Goal: Information Seeking & Learning: Find specific fact

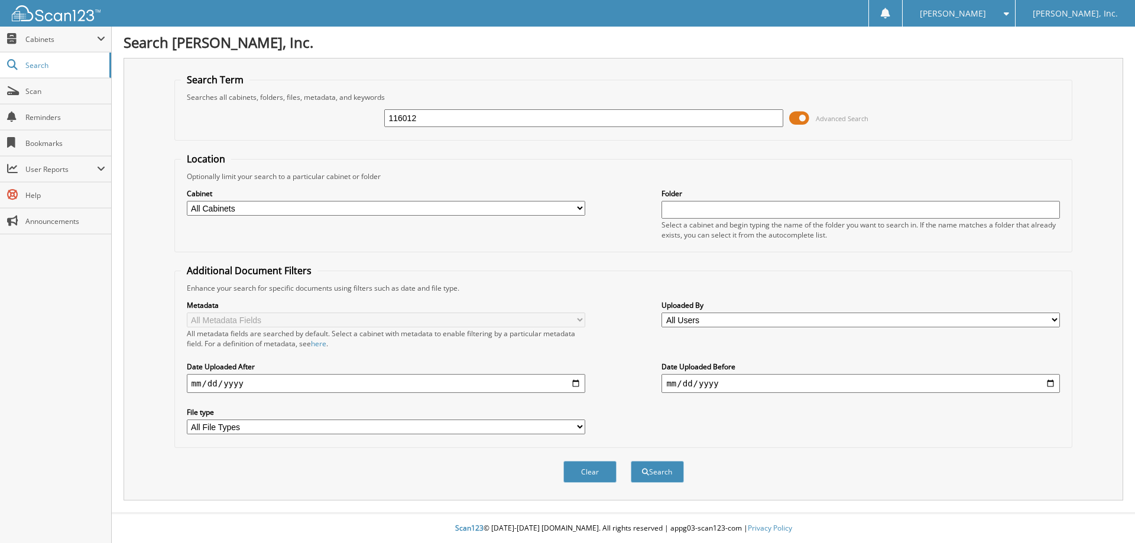
type input "116012"
click at [631, 461] on button "Search" at bounding box center [657, 472] width 53 height 22
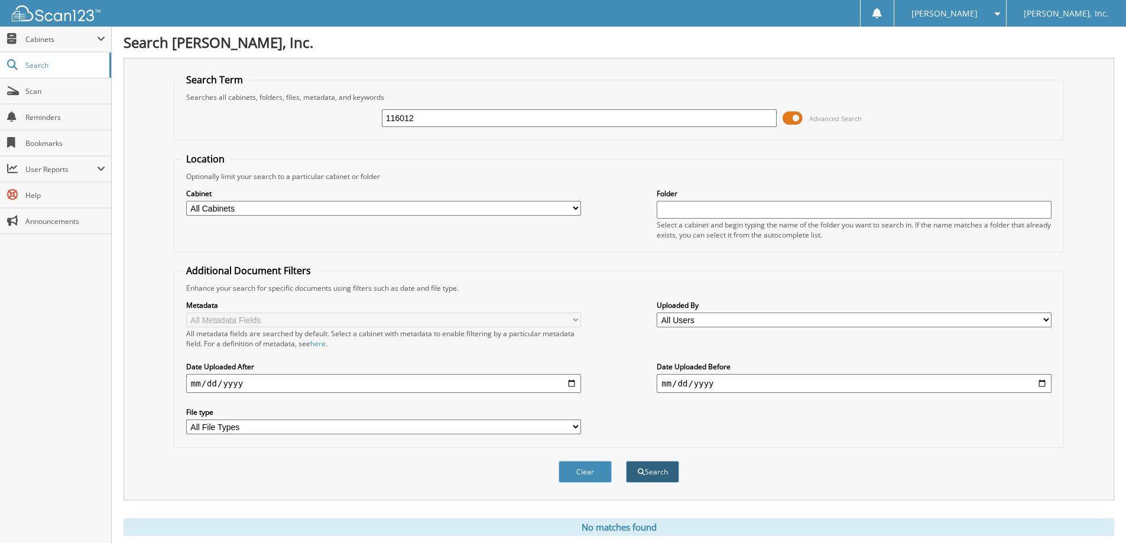
click at [668, 477] on button "Search" at bounding box center [652, 472] width 53 height 22
click at [542, 121] on input "116012" at bounding box center [579, 118] width 395 height 18
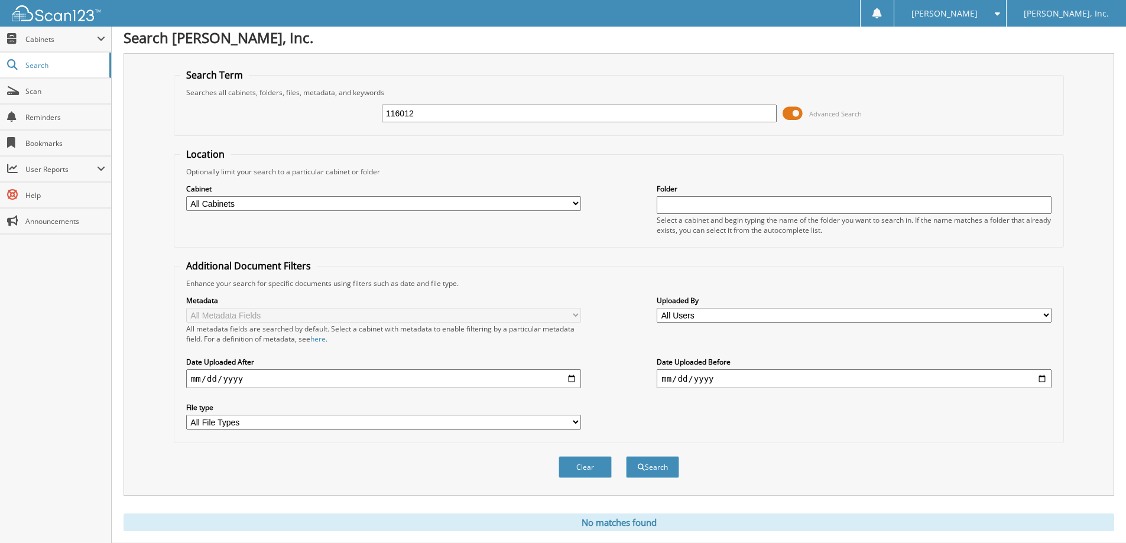
scroll to position [35, 0]
